Goal: Find specific page/section: Find specific page/section

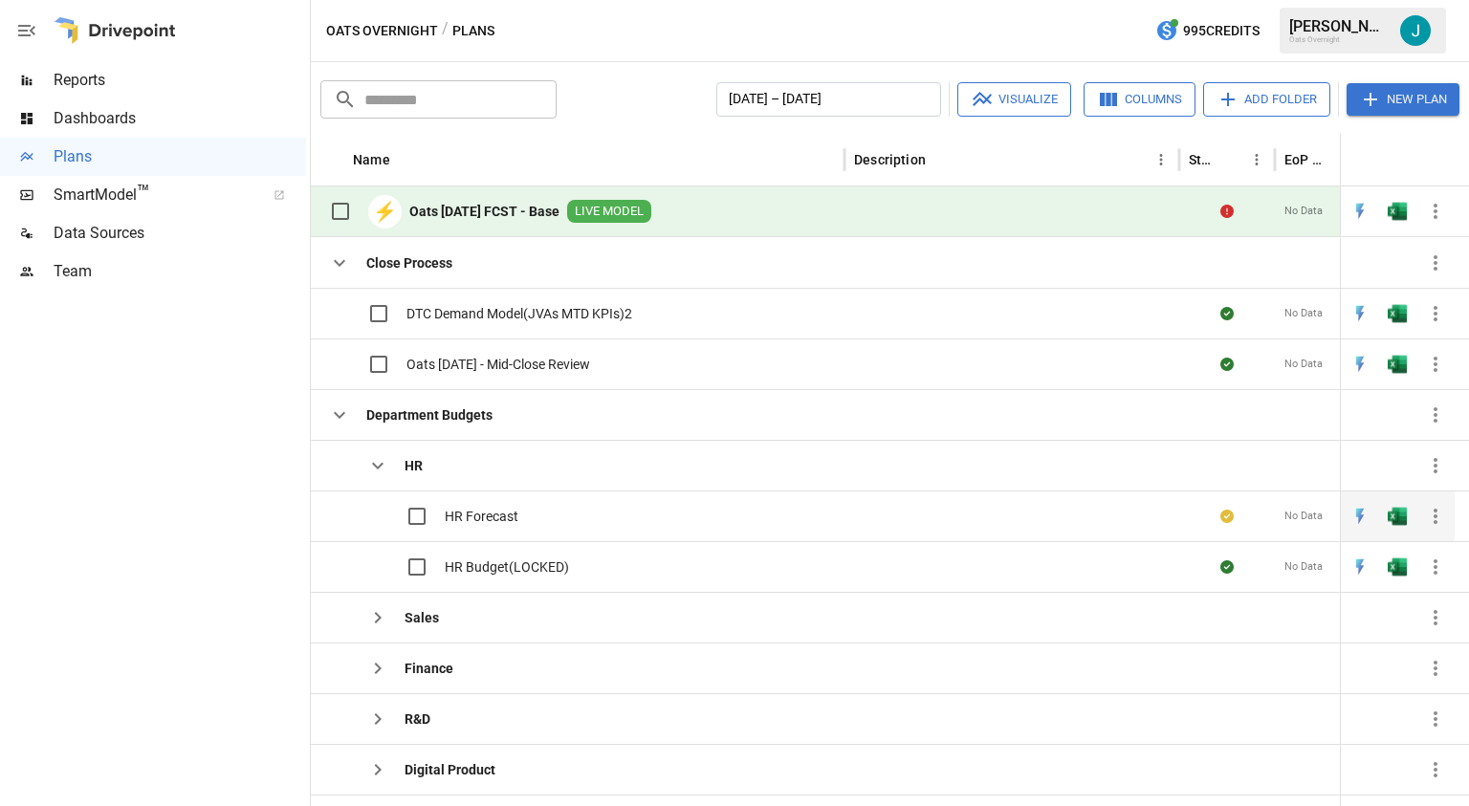
click at [518, 516] on div "HR Forecast" at bounding box center [578, 516] width 534 height 51
click at [466, 512] on span "HR Forecast" at bounding box center [482, 516] width 74 height 19
click at [369, 473] on icon "button" at bounding box center [377, 465] width 23 height 23
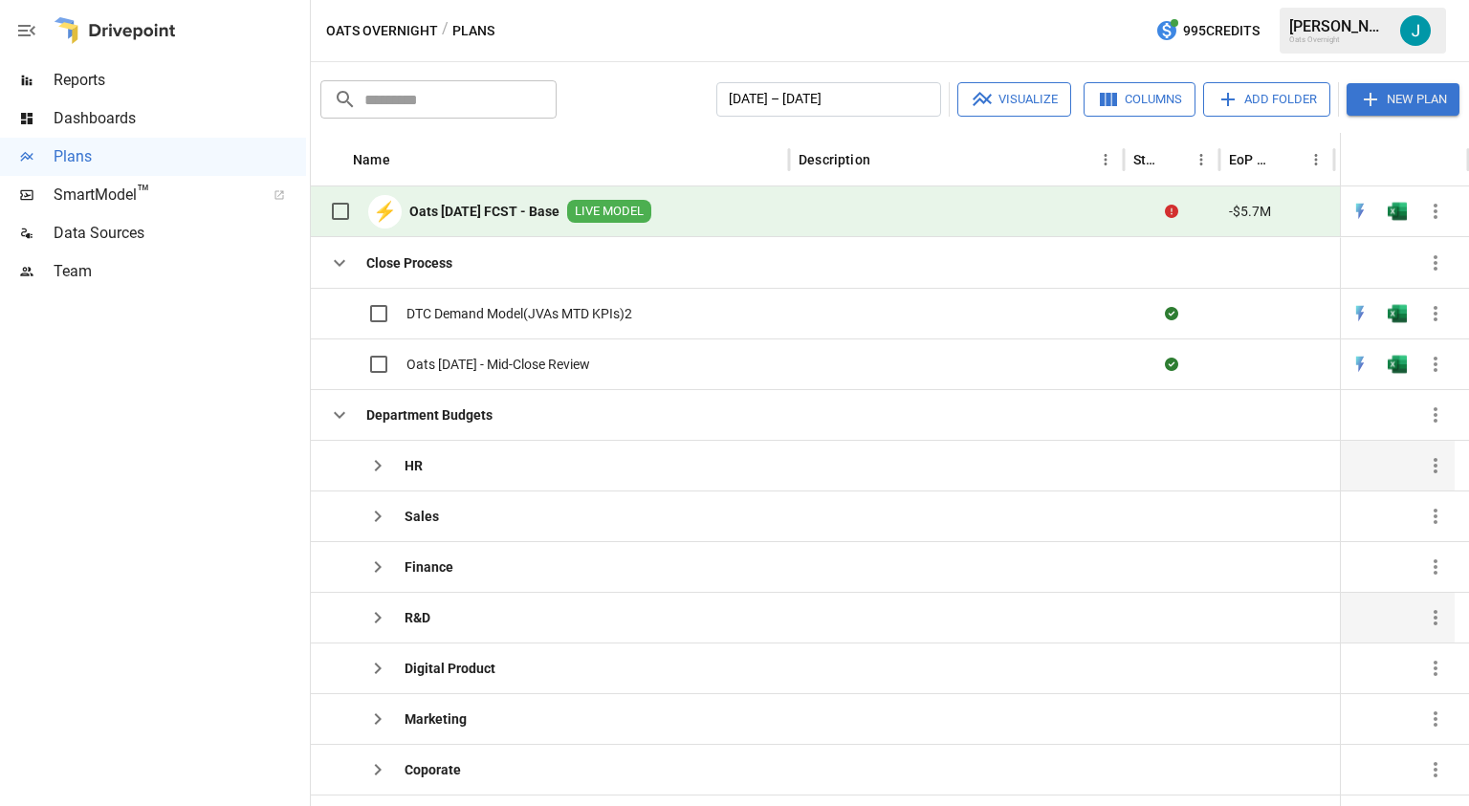
click at [378, 609] on icon "button" at bounding box center [377, 617] width 23 height 23
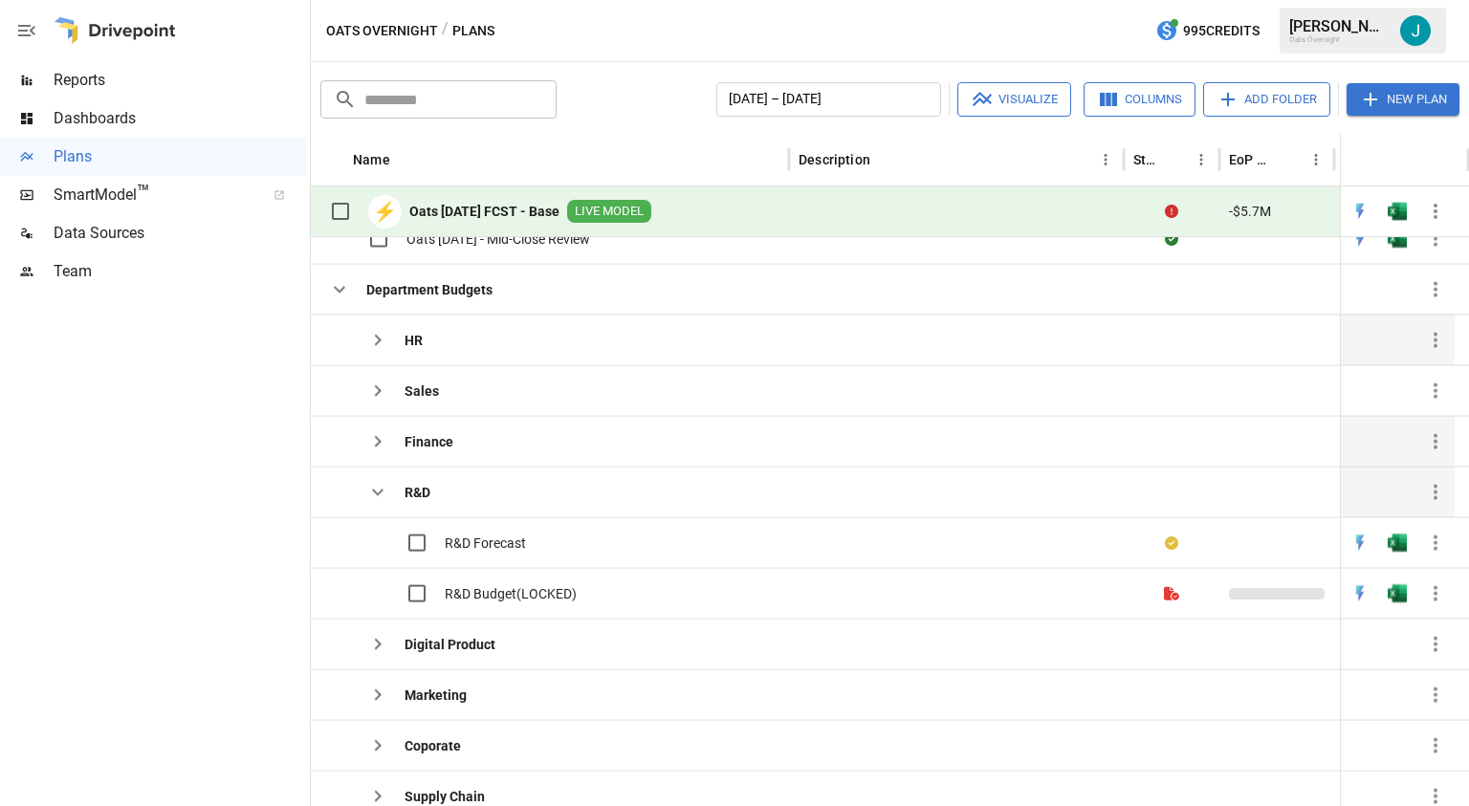
scroll to position [103, 0]
click at [498, 543] on span "R&D Forecast" at bounding box center [485, 543] width 81 height 19
click at [110, 77] on span "Reports" at bounding box center [180, 80] width 252 height 23
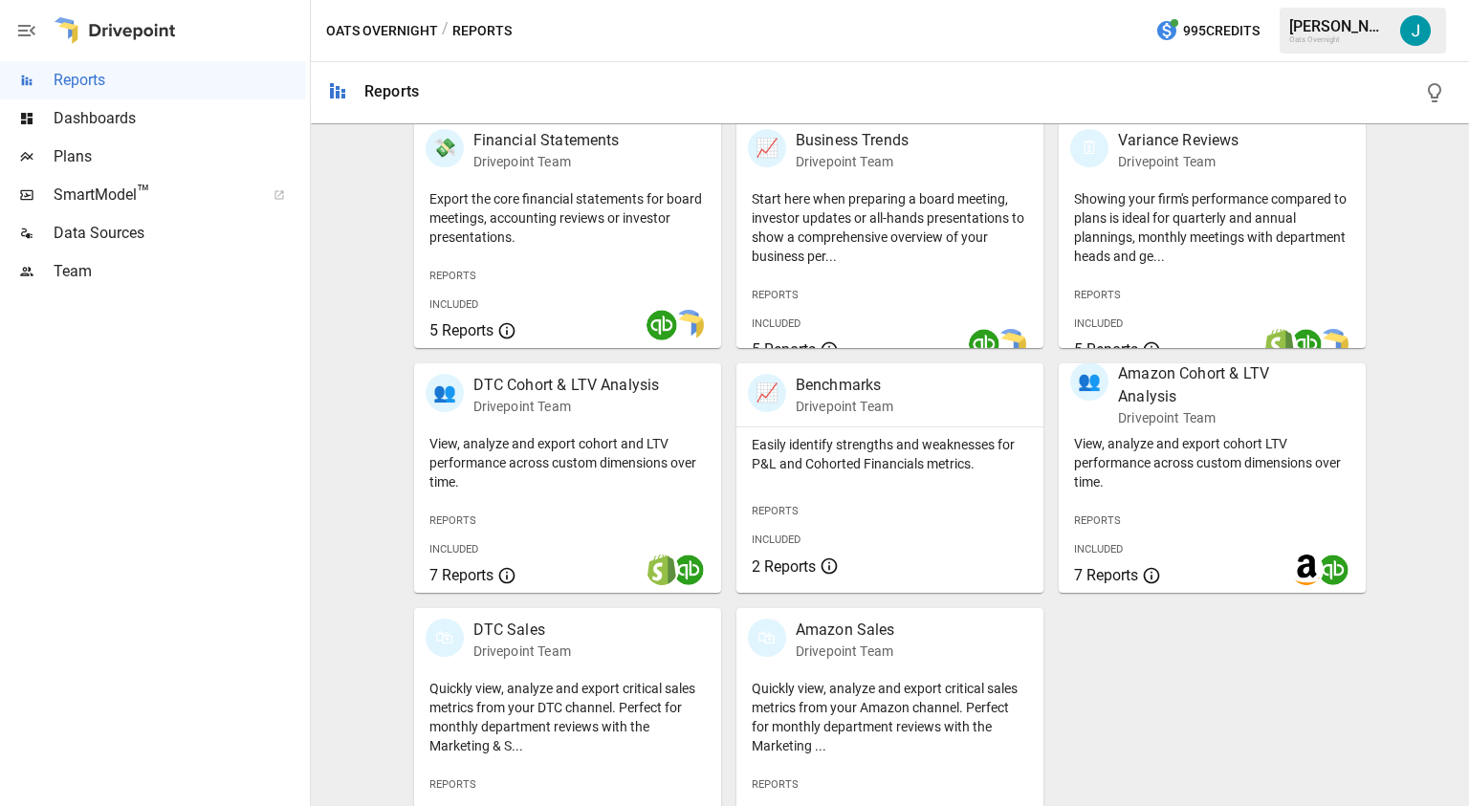
scroll to position [430, 0]
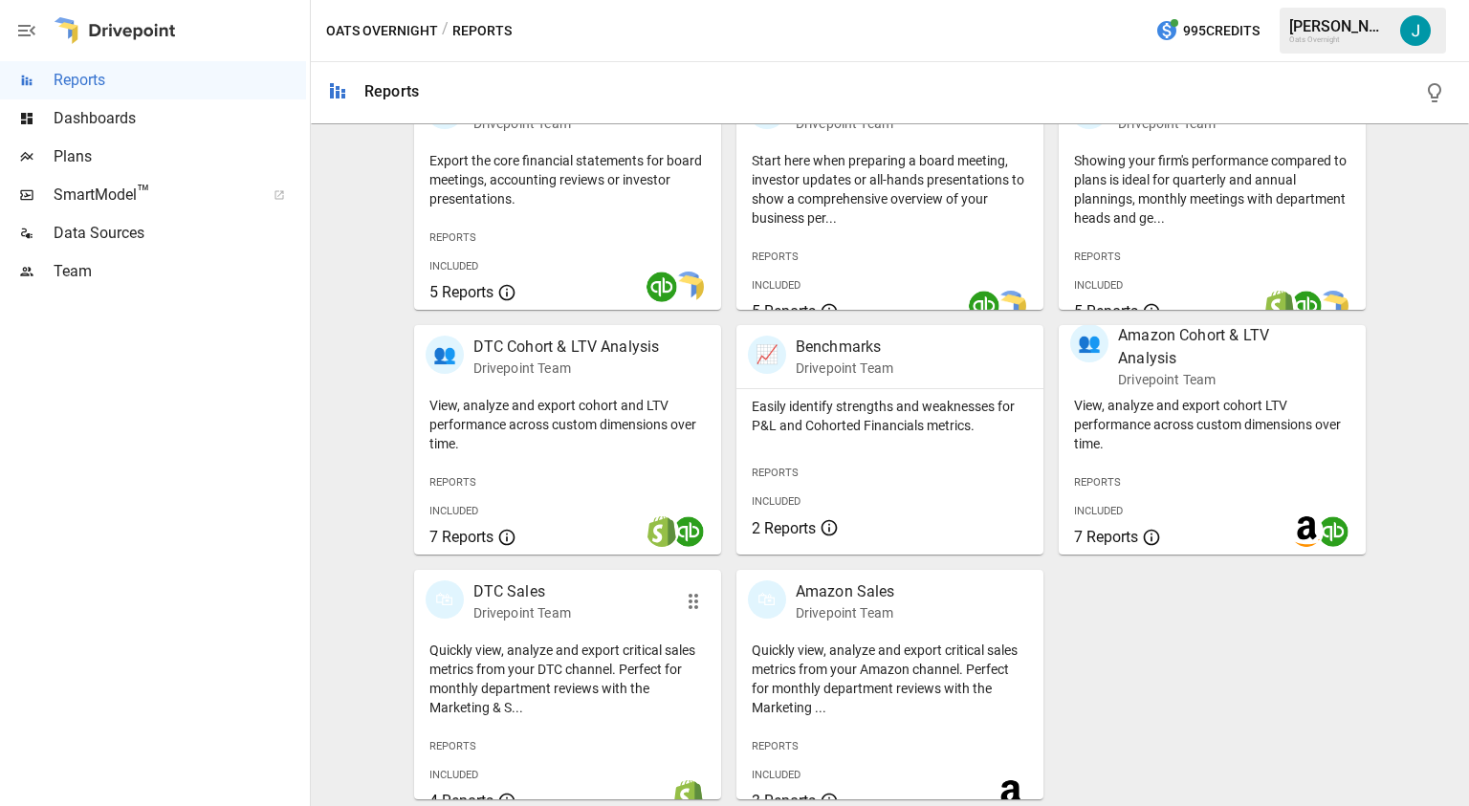
click at [500, 596] on p "DTC Sales" at bounding box center [522, 591] width 98 height 23
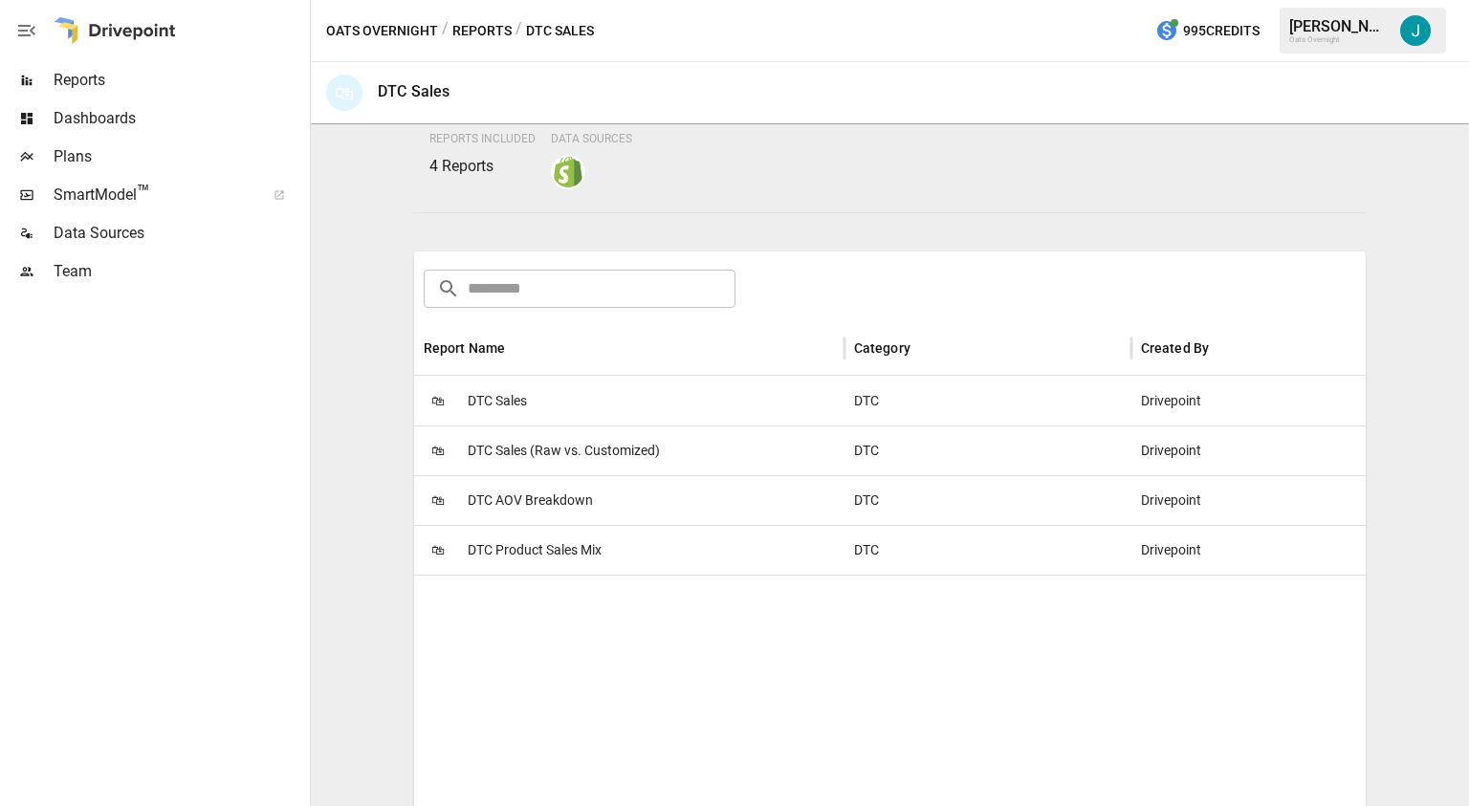
scroll to position [186, 0]
click at [479, 390] on span "DTC Sales" at bounding box center [497, 401] width 59 height 49
